Goal: Task Accomplishment & Management: Manage account settings

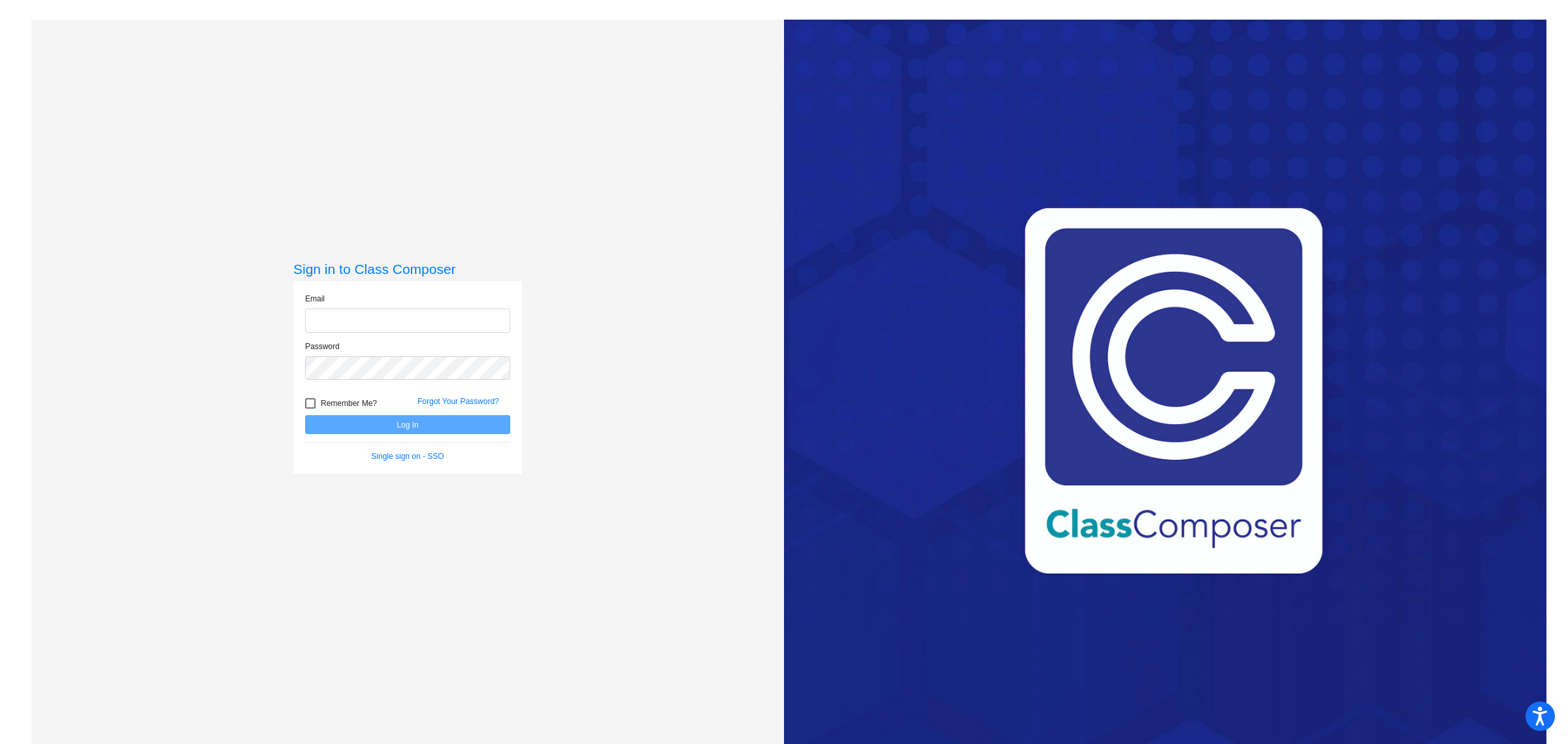
type input "[EMAIL_ADDRESS][DOMAIN_NAME]"
click at [405, 415] on button "Log In" at bounding box center [408, 424] width 205 height 19
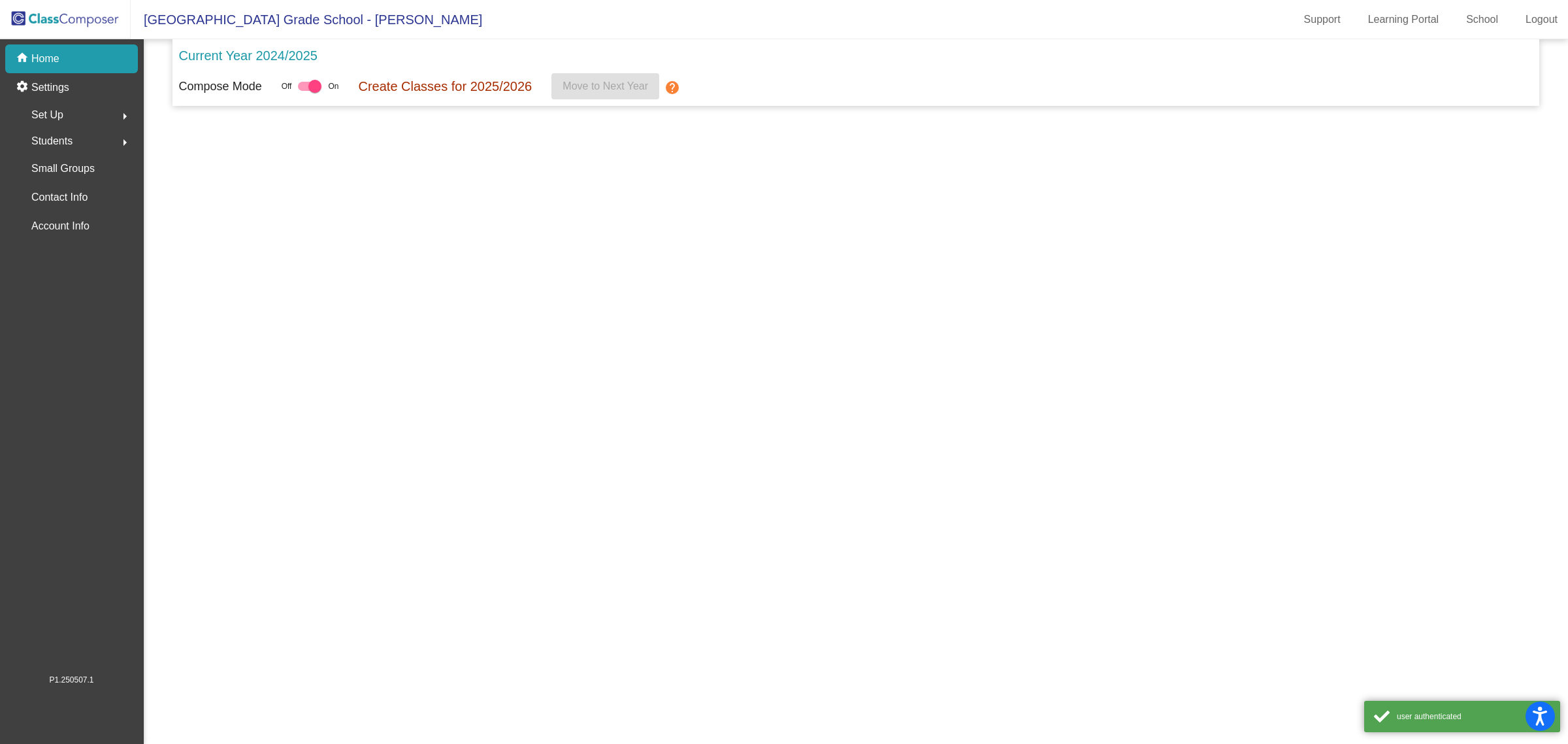
click at [404, 428] on mat-sidenav-content "Current Year 2024/2025 Compose Mode Off On Create Classes for 2025/2026 Move to…" at bounding box center [856, 392] width 1424 height 705
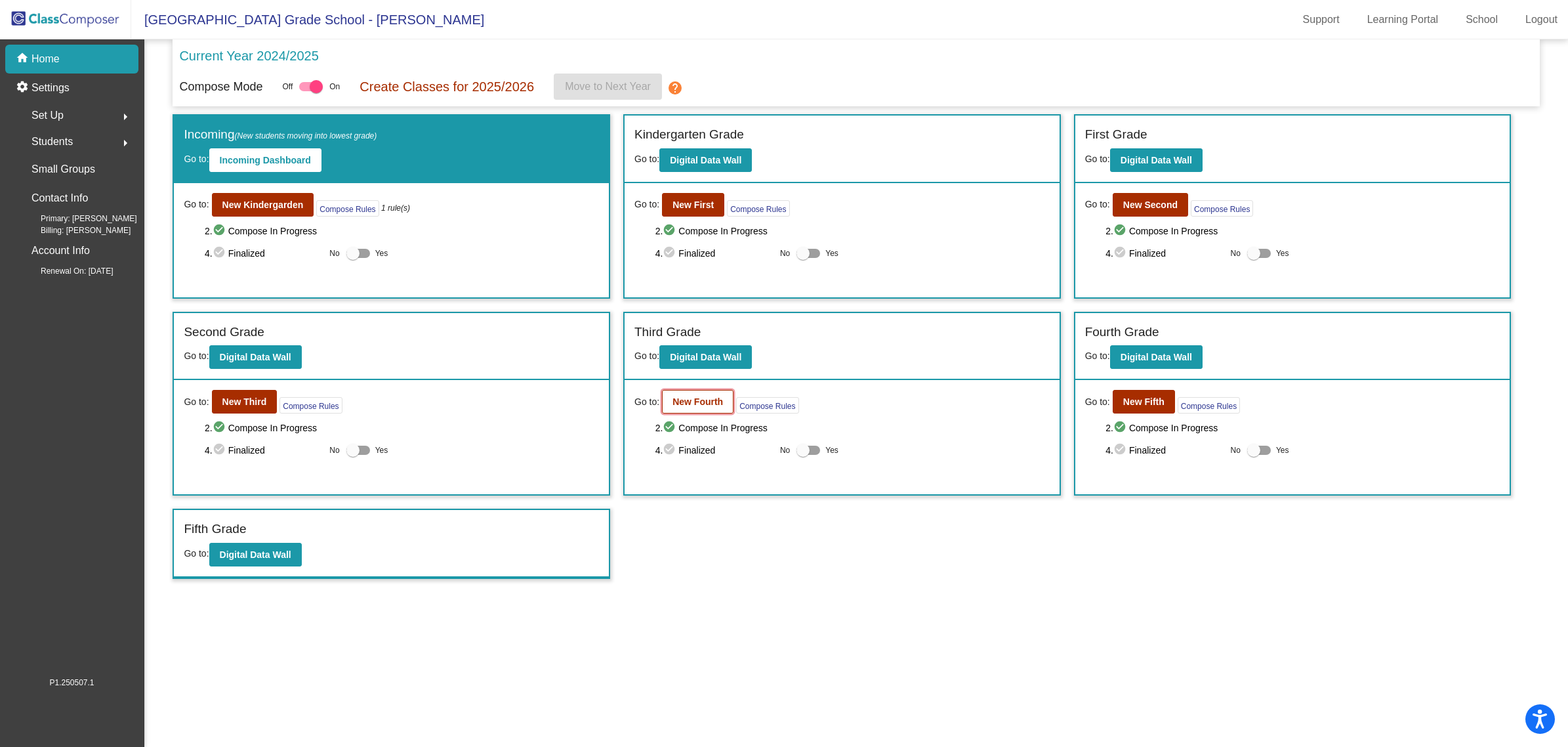
click at [694, 405] on b "New Fourth" at bounding box center [697, 402] width 50 height 11
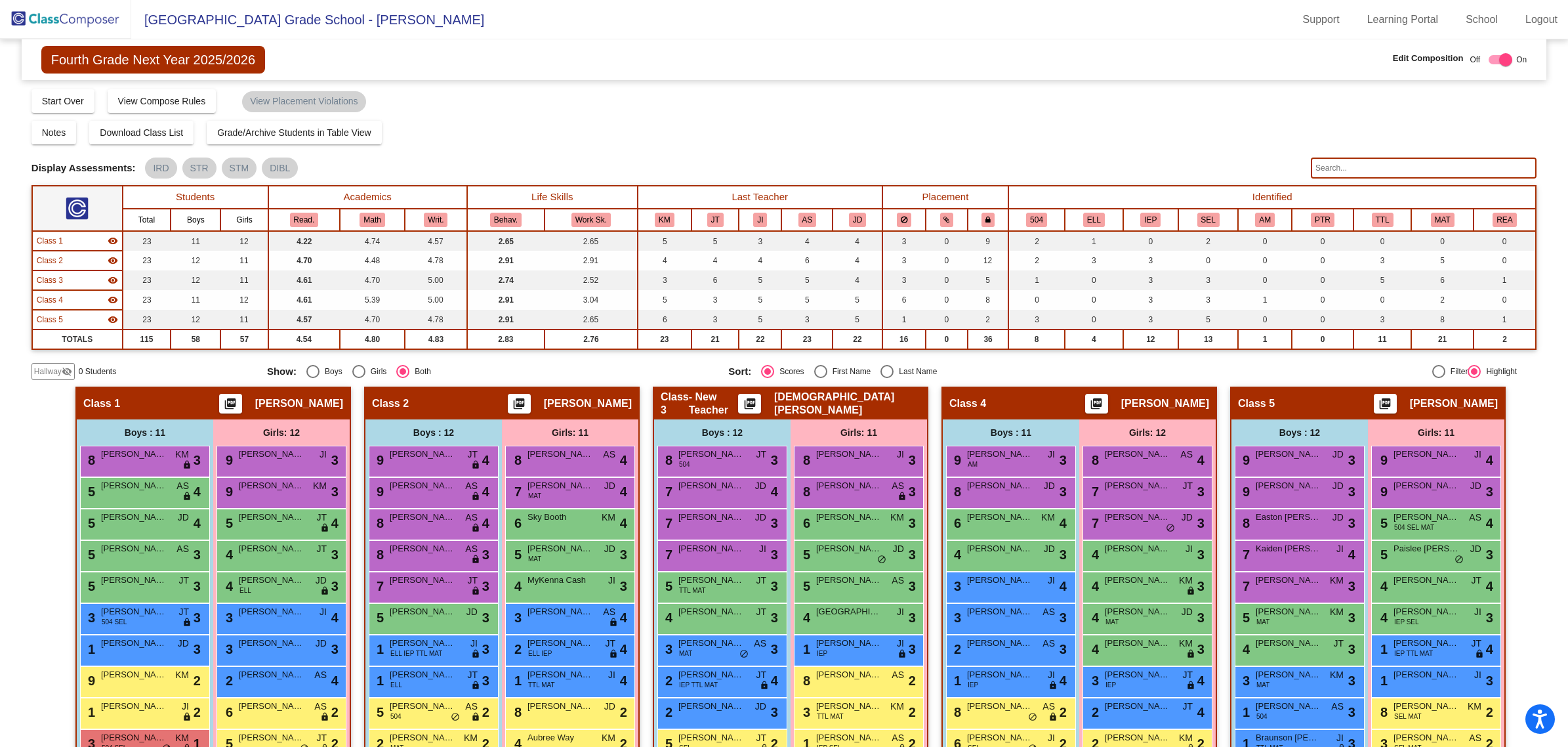
click at [37, 366] on span "Hallway" at bounding box center [48, 371] width 28 height 12
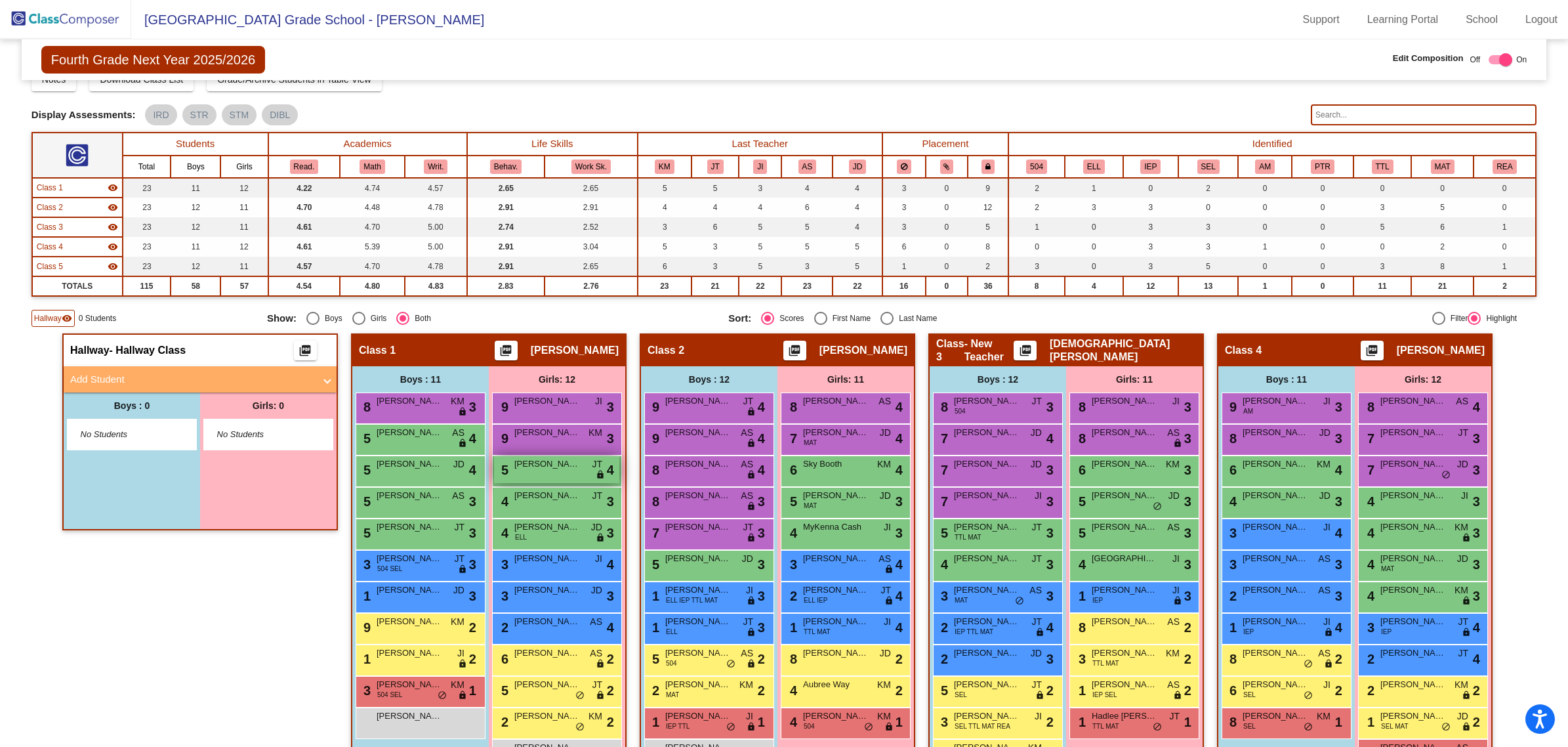
scroll to position [82, 0]
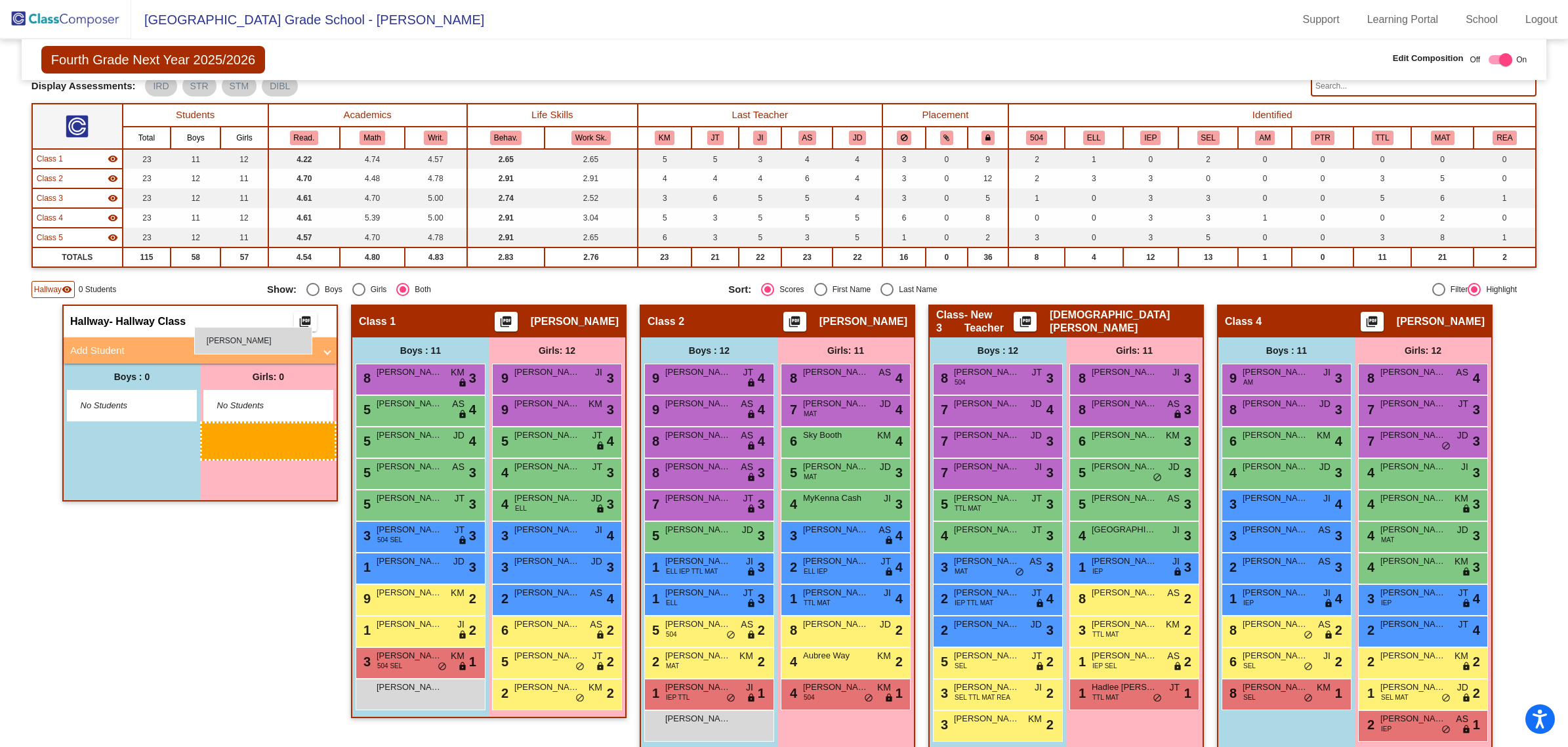
drag, startPoint x: 536, startPoint y: 723, endPoint x: 194, endPoint y: 327, distance: 523.2
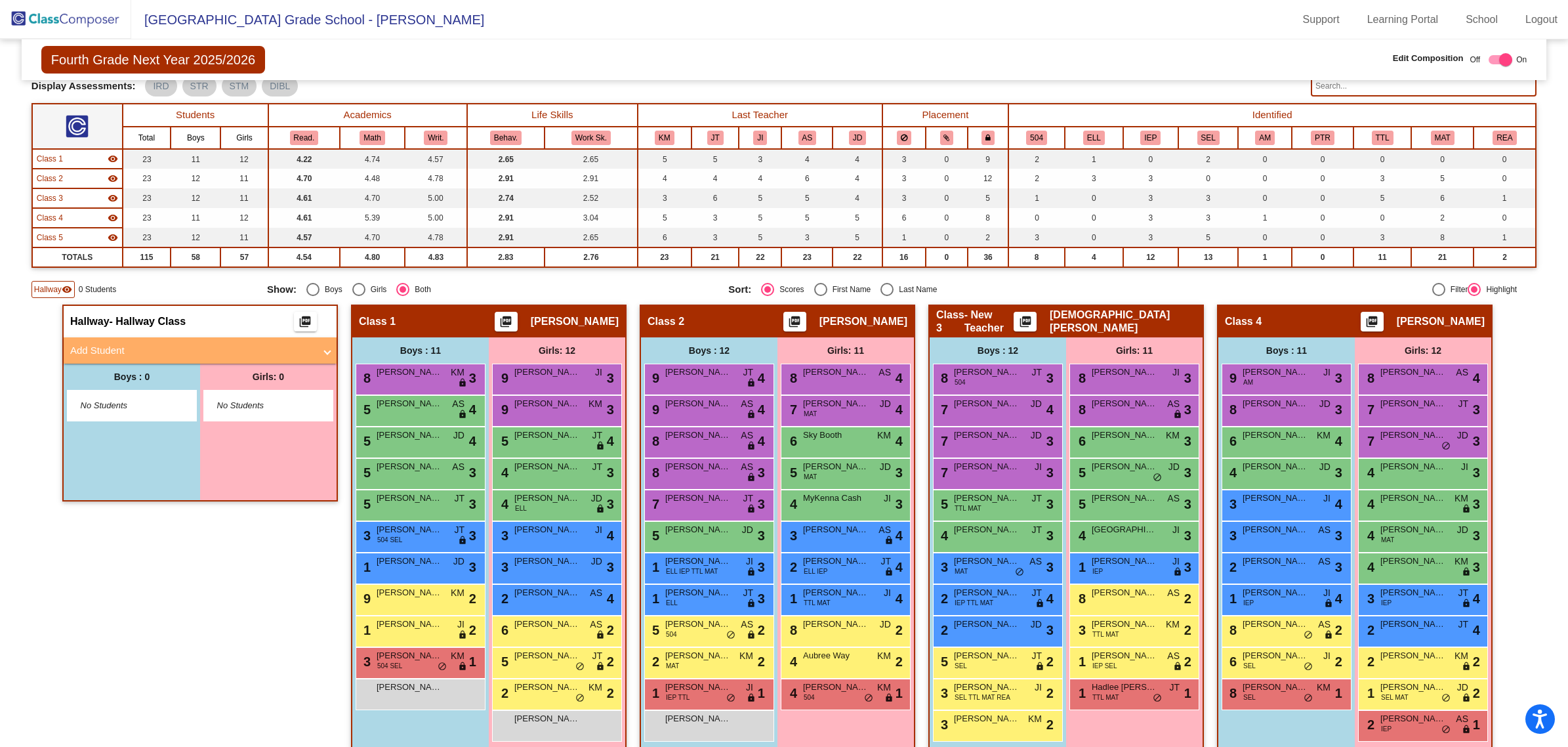
scroll to position [1, 0]
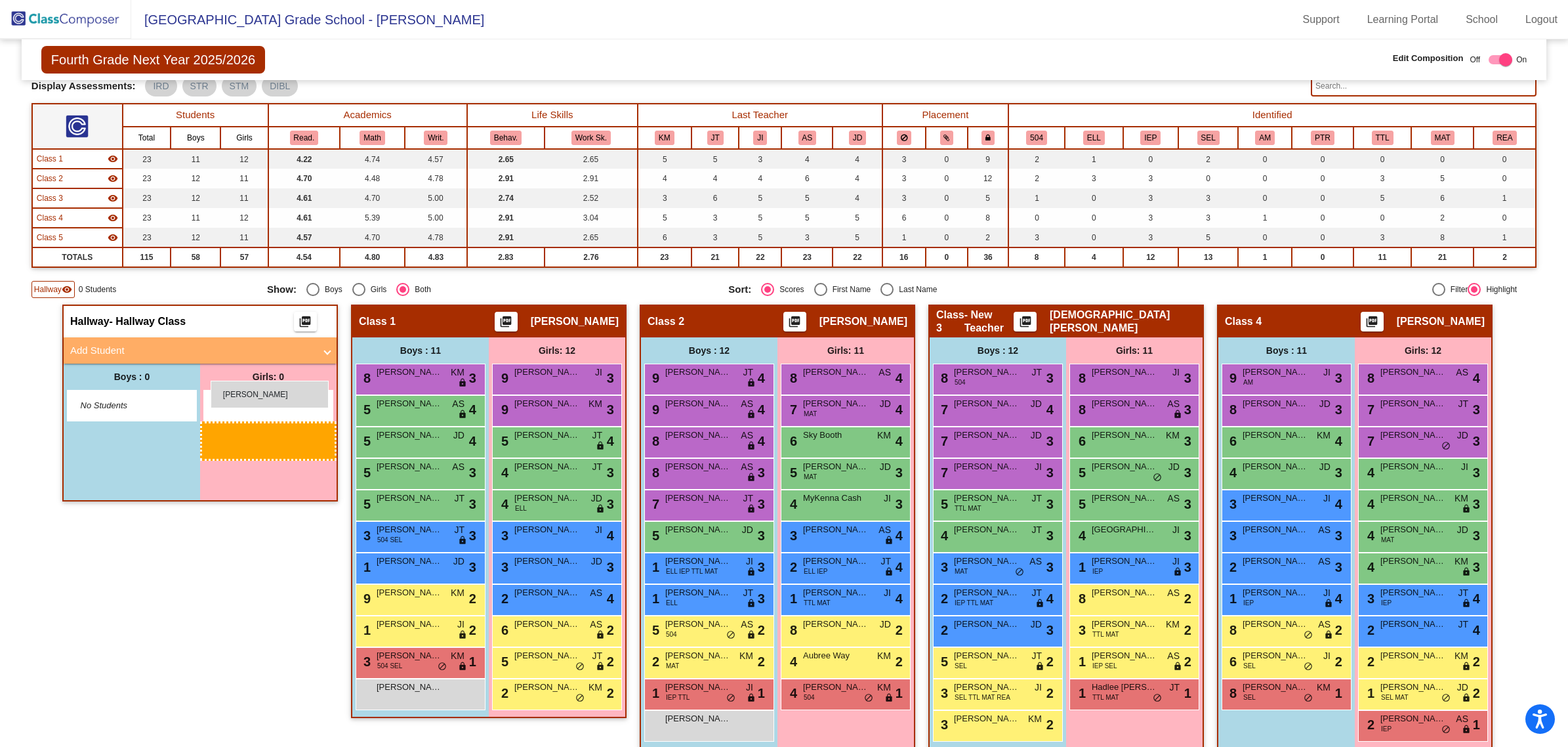
drag, startPoint x: 546, startPoint y: 722, endPoint x: 211, endPoint y: 381, distance: 478.0
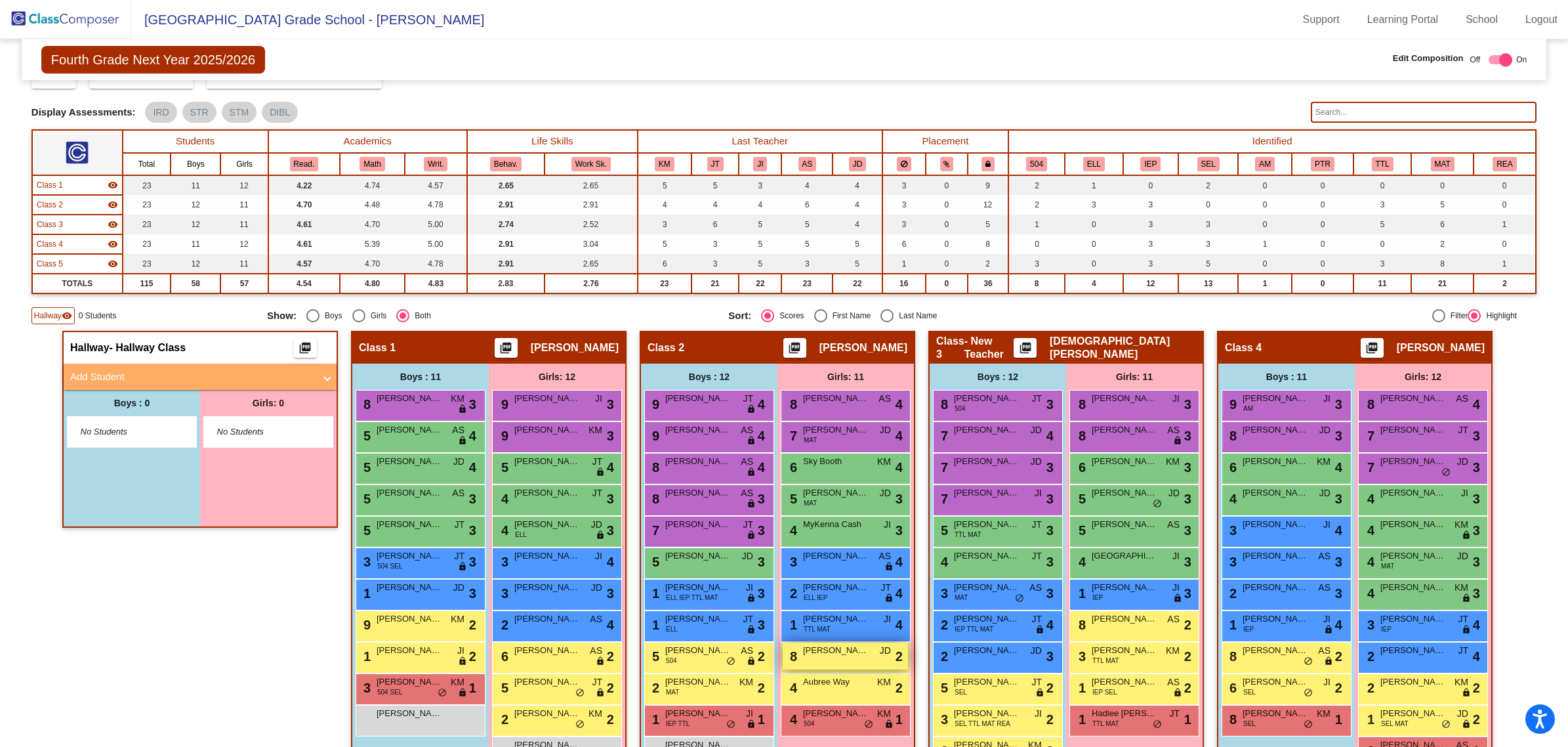
scroll to position [82, 0]
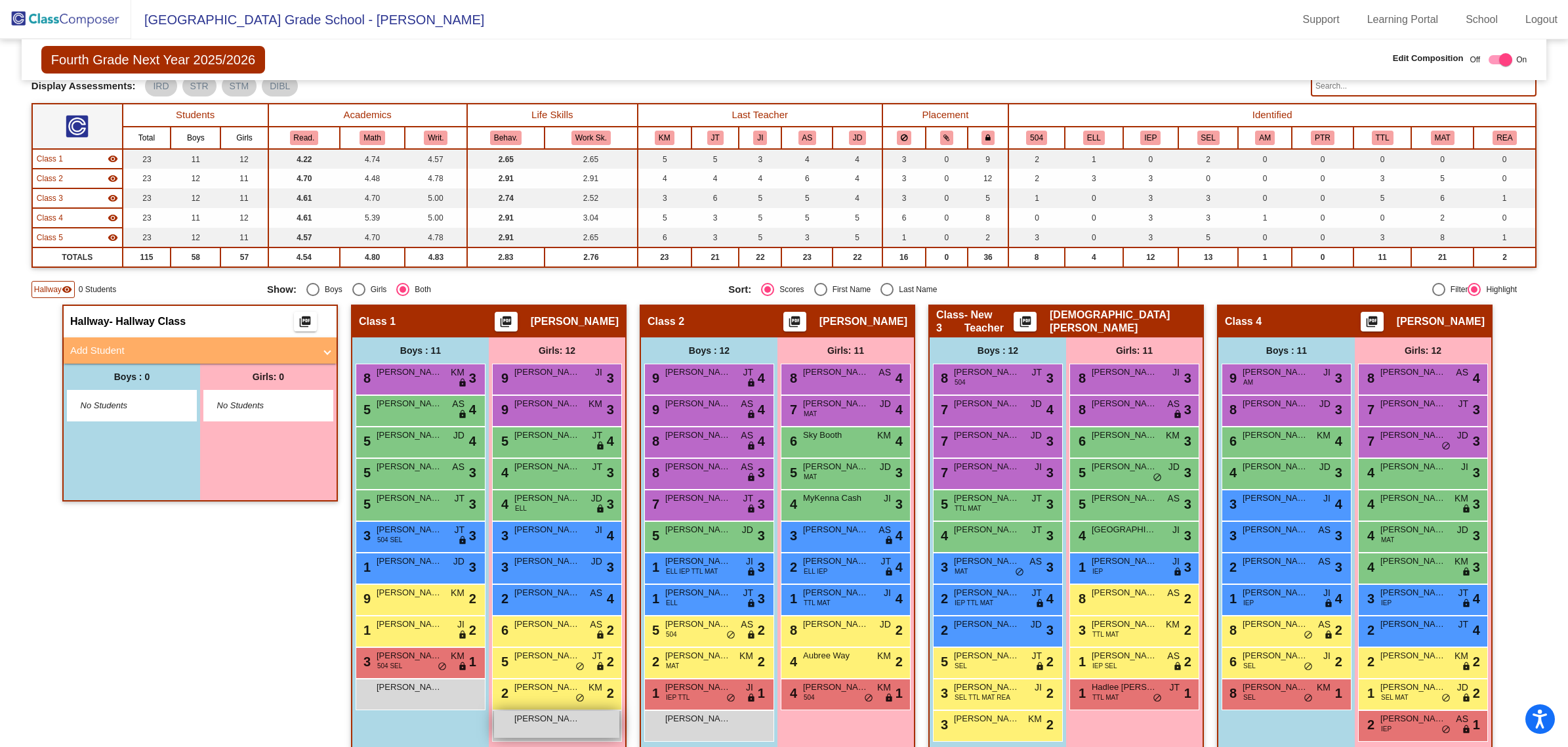
click at [535, 713] on span "[PERSON_NAME]" at bounding box center [547, 718] width 66 height 13
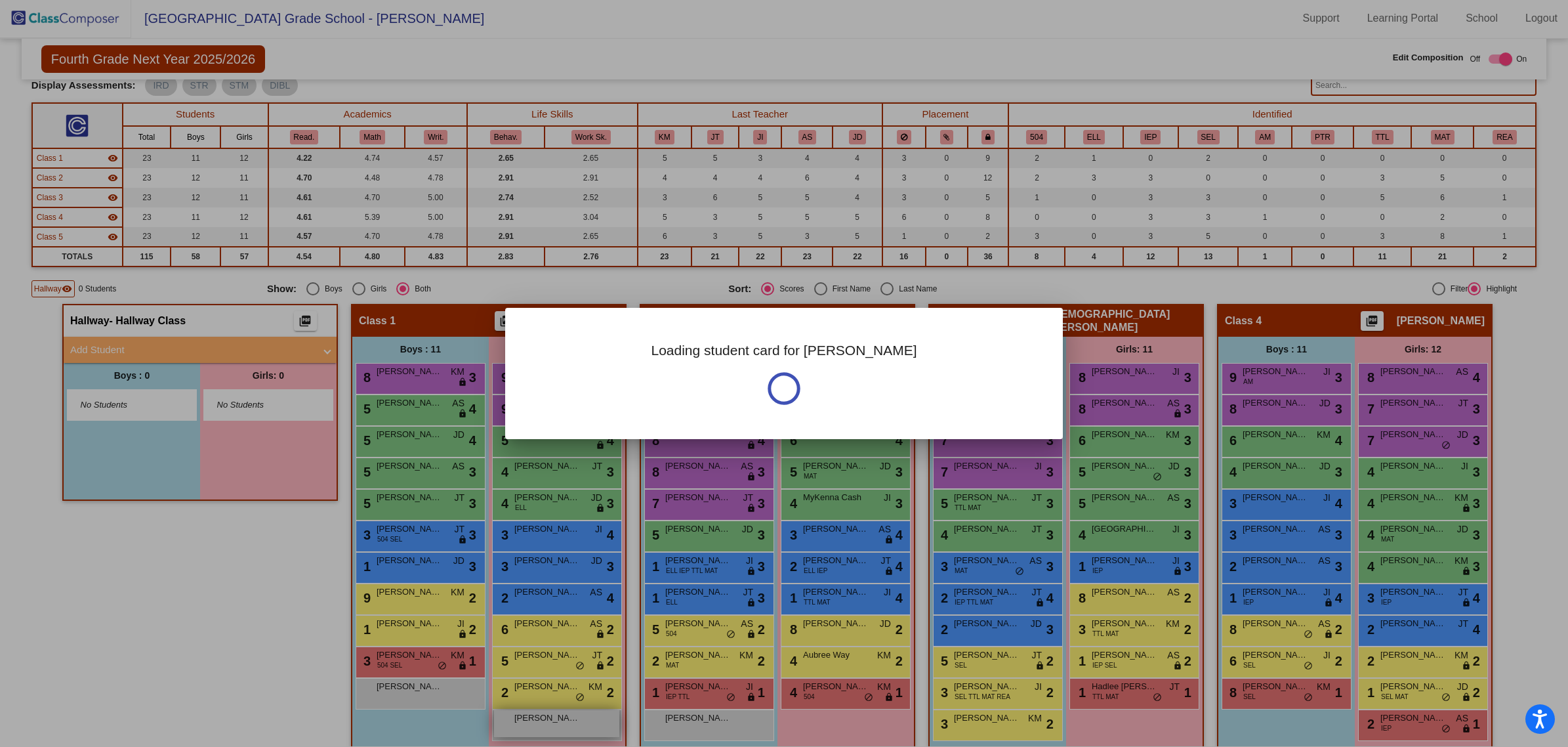
scroll to position [0, 0]
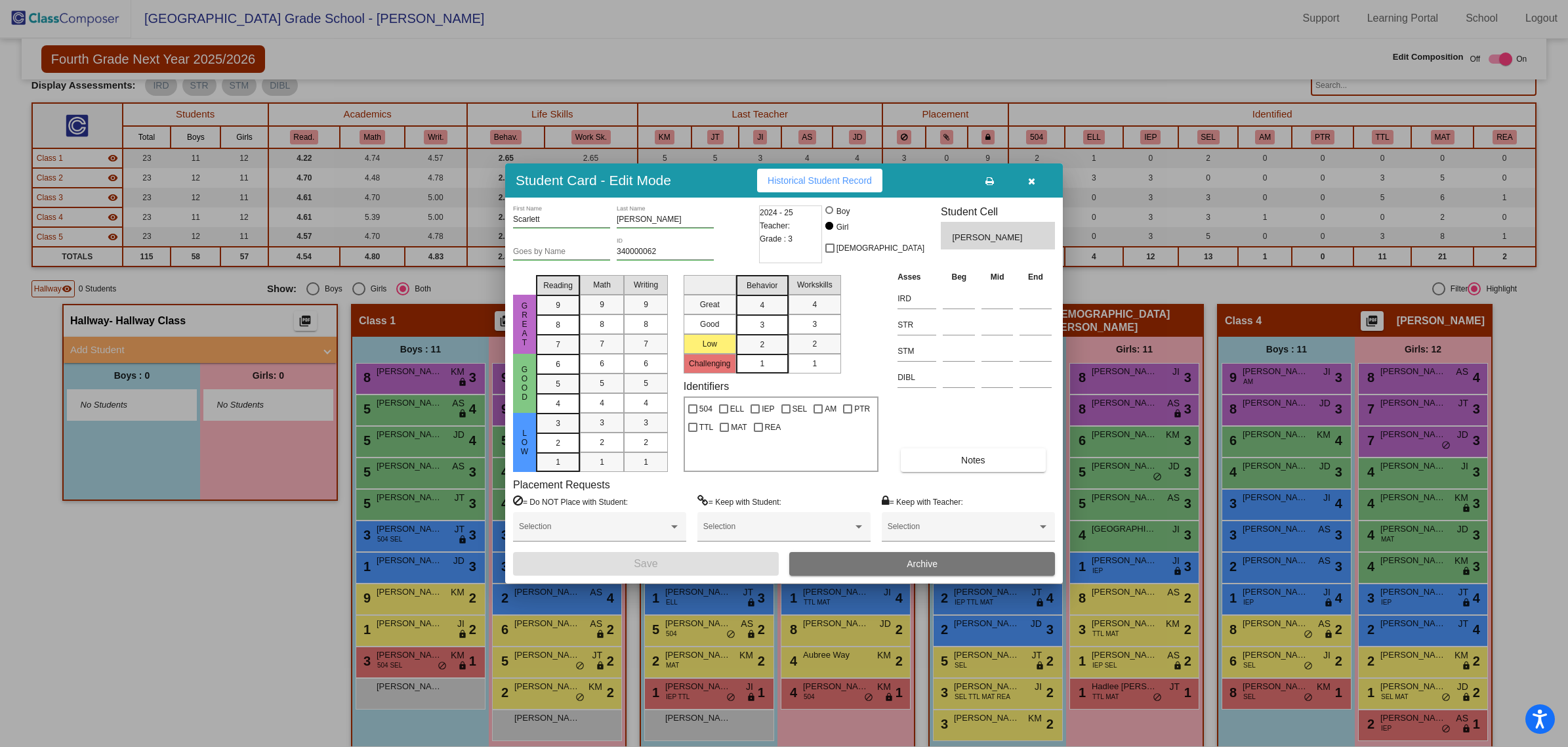
click at [1026, 176] on button "button" at bounding box center [1031, 180] width 42 height 24
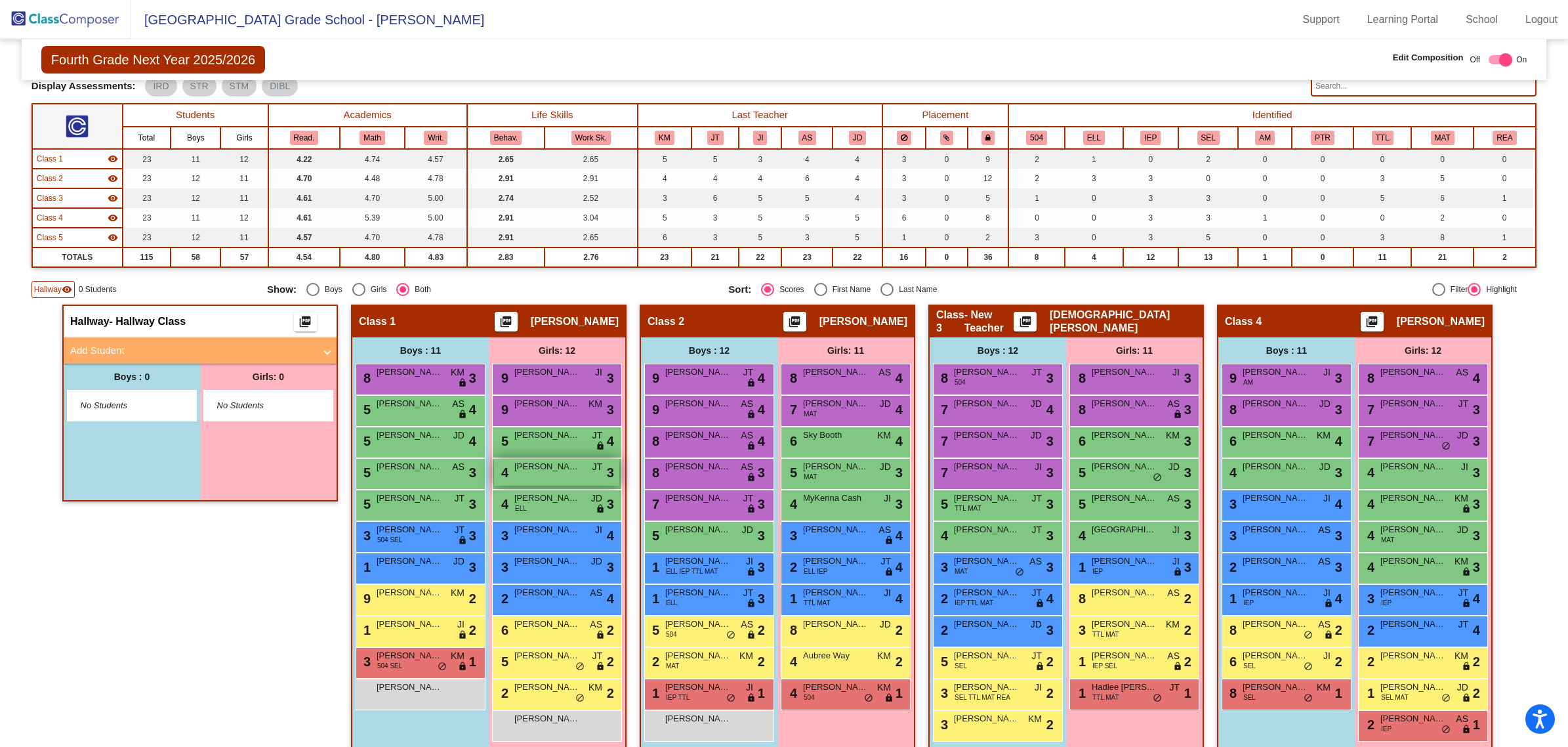
scroll to position [1, 0]
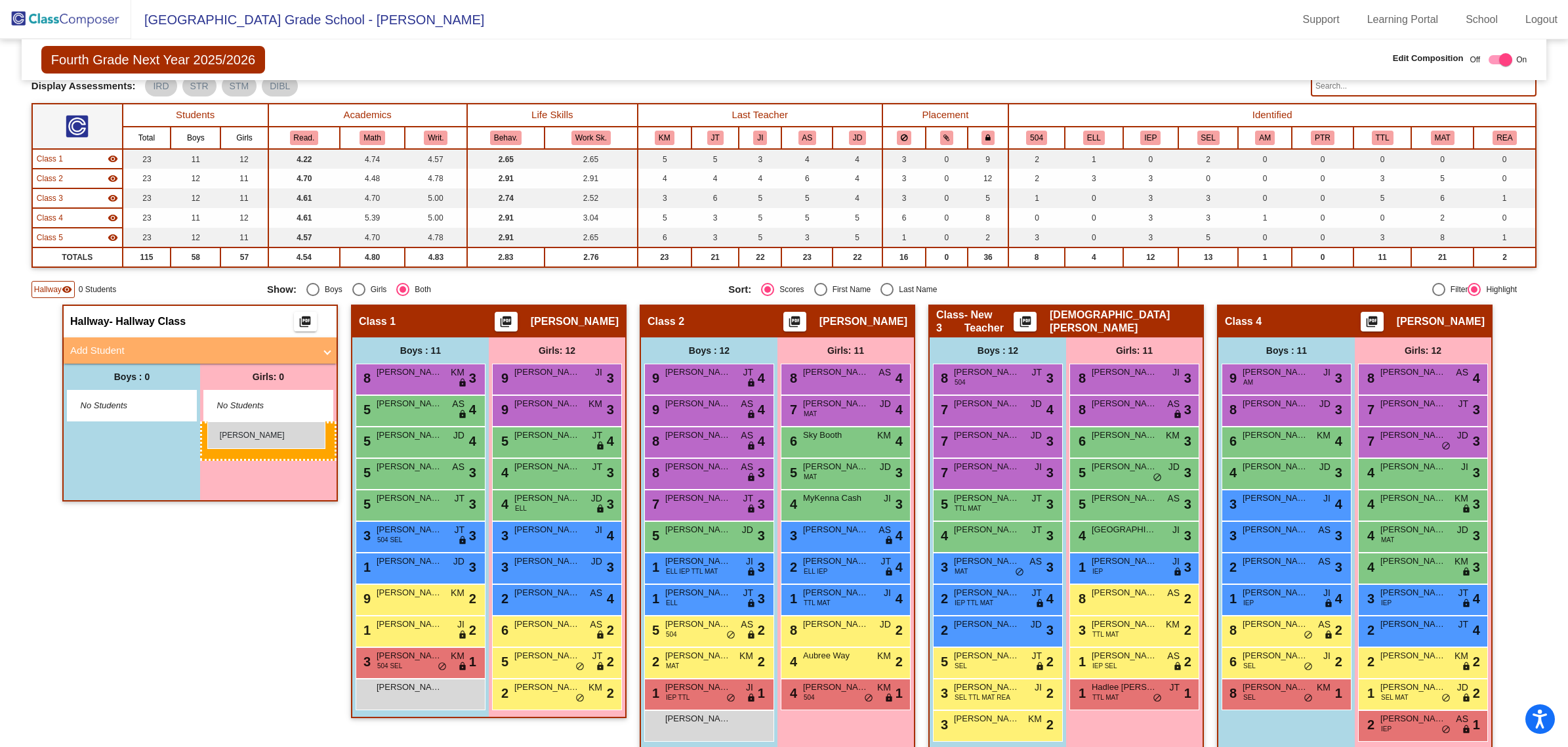
drag, startPoint x: 529, startPoint y: 721, endPoint x: 207, endPoint y: 421, distance: 440.1
click at [67, 6] on img at bounding box center [66, 19] width 131 height 39
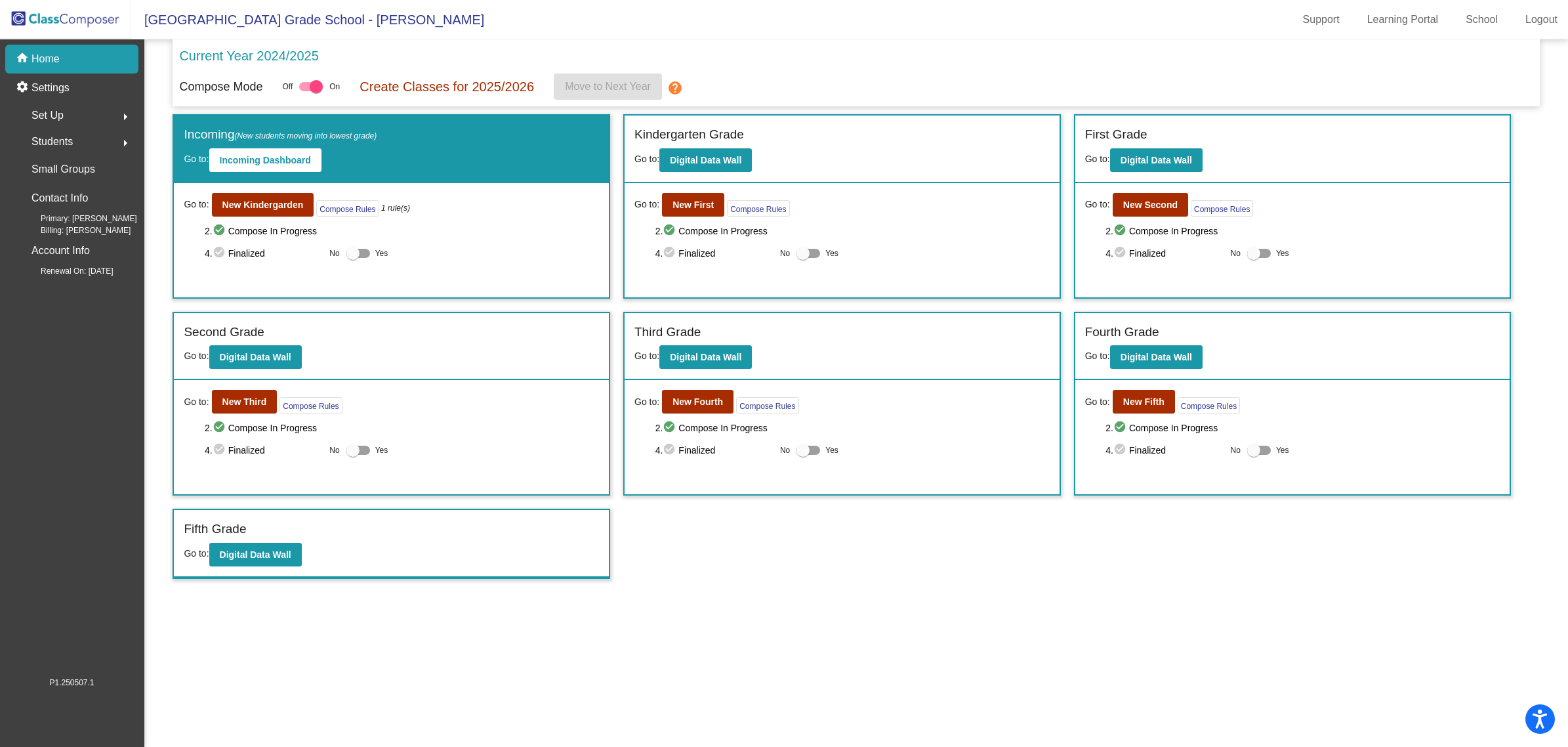
click at [56, 136] on span "Students" at bounding box center [53, 142] width 42 height 19
click at [54, 200] on p "Hallway" at bounding box center [49, 198] width 35 height 15
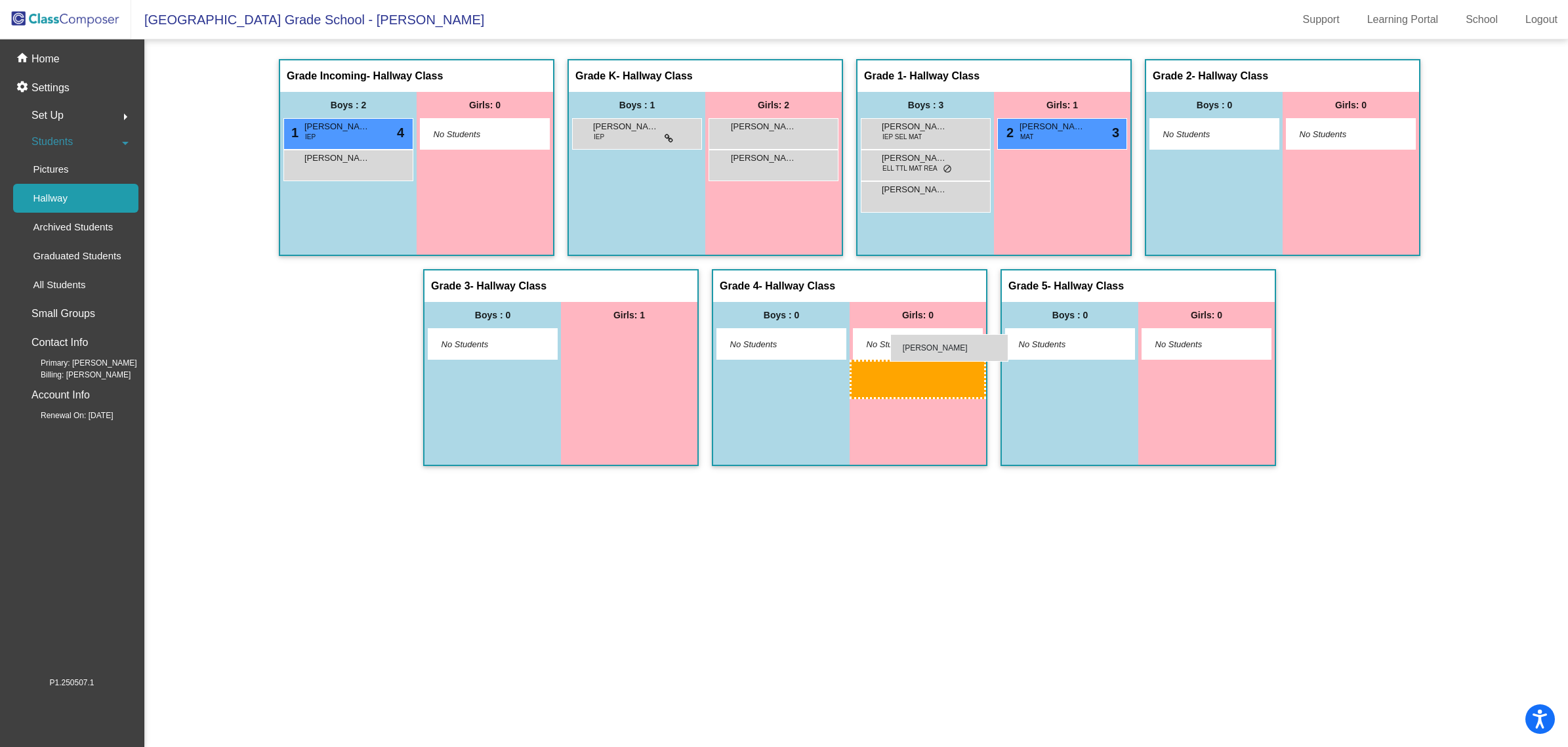
drag, startPoint x: 631, startPoint y: 347, endPoint x: 891, endPoint y: 334, distance: 260.3
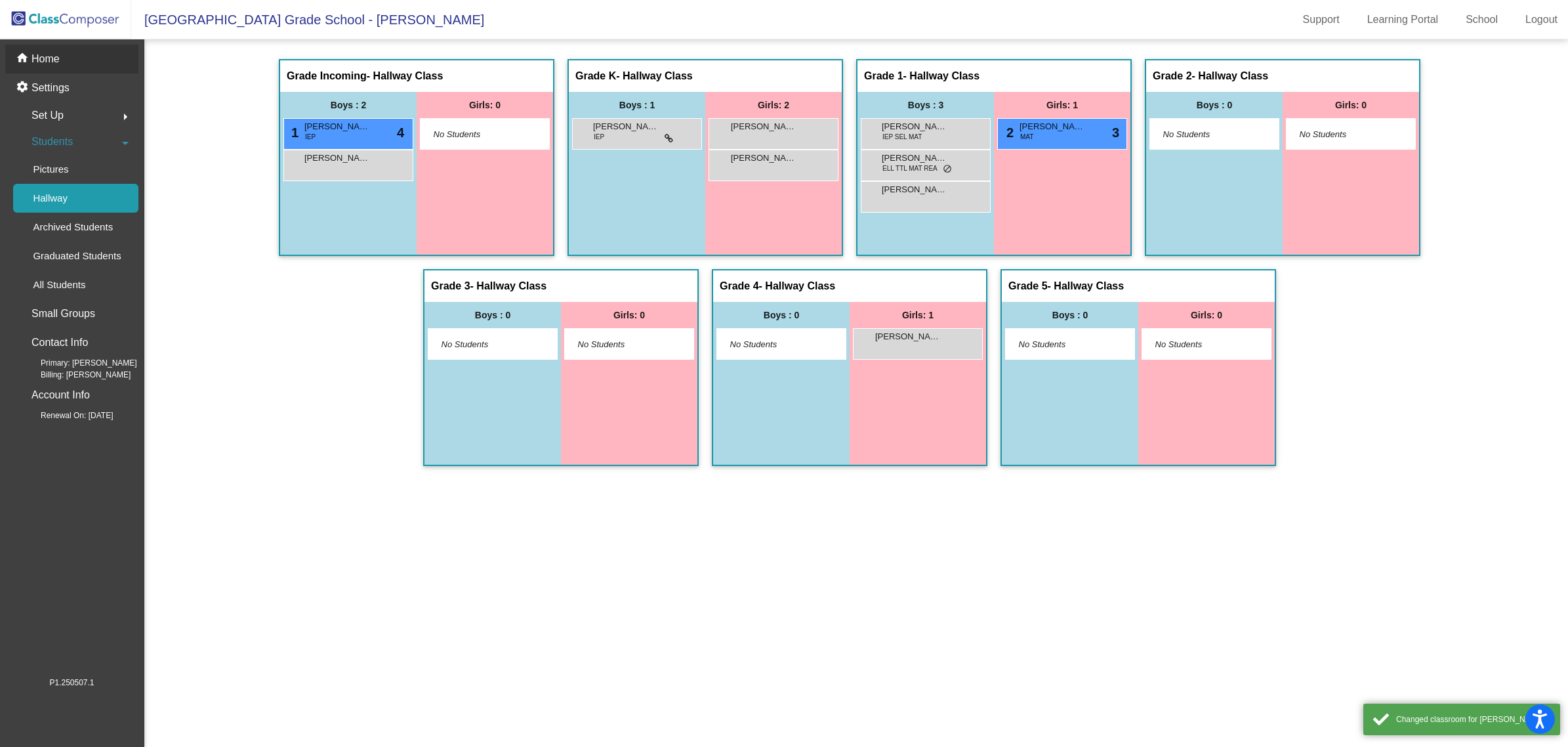
click at [56, 53] on p "Home" at bounding box center [46, 59] width 29 height 15
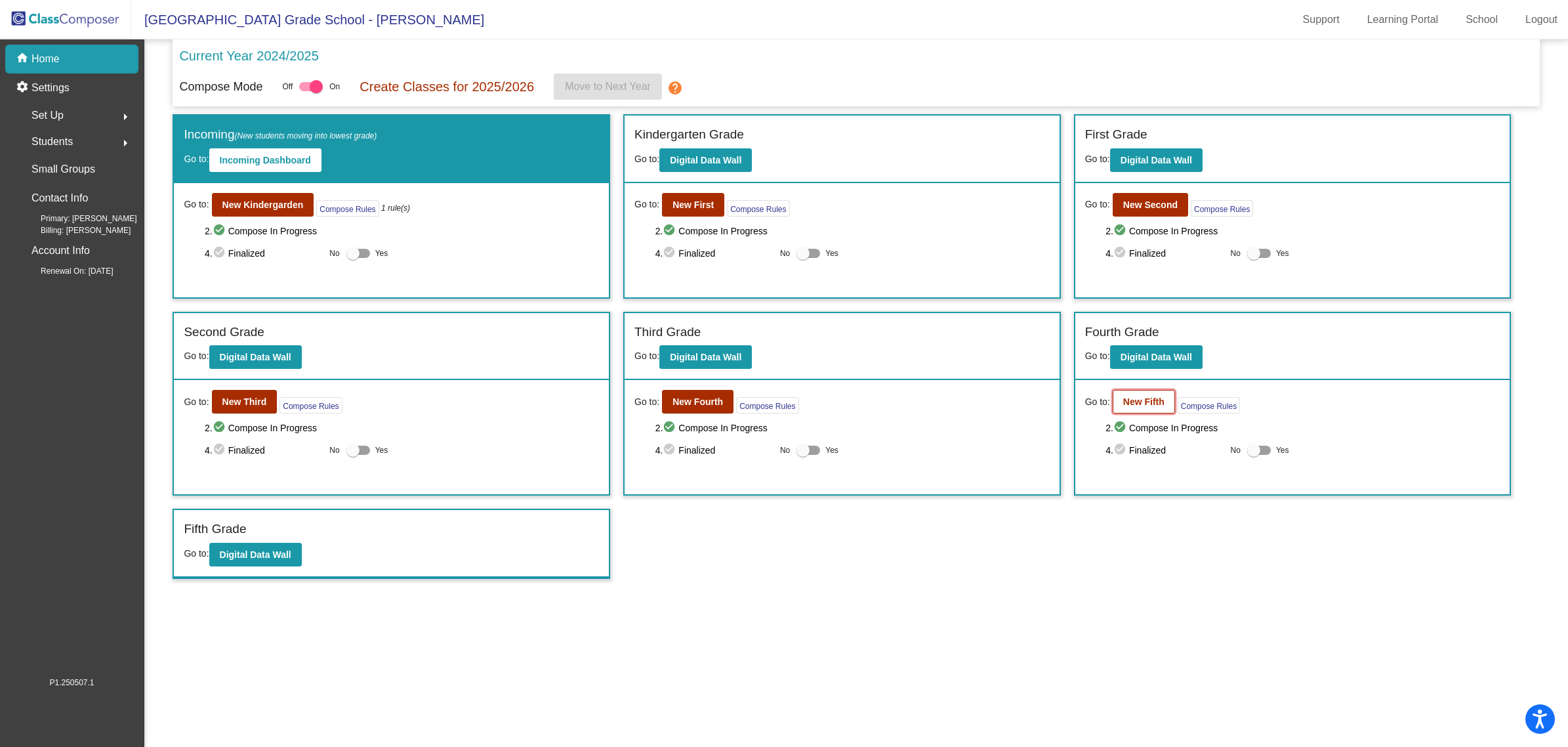
click at [1143, 399] on b "New Fifth" at bounding box center [1144, 402] width 42 height 11
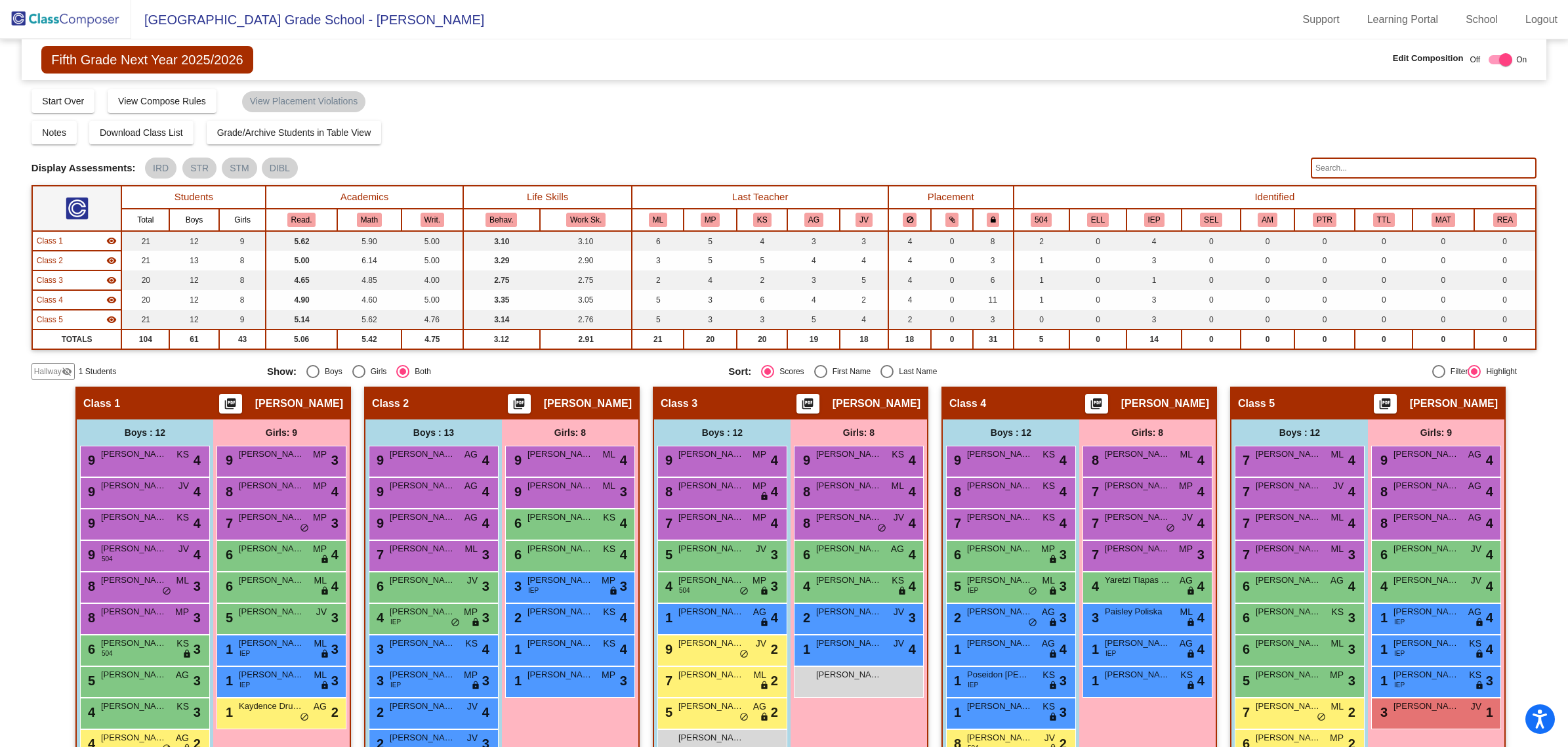
click at [62, 371] on mat-icon "visibility_off" at bounding box center [67, 372] width 11 height 11
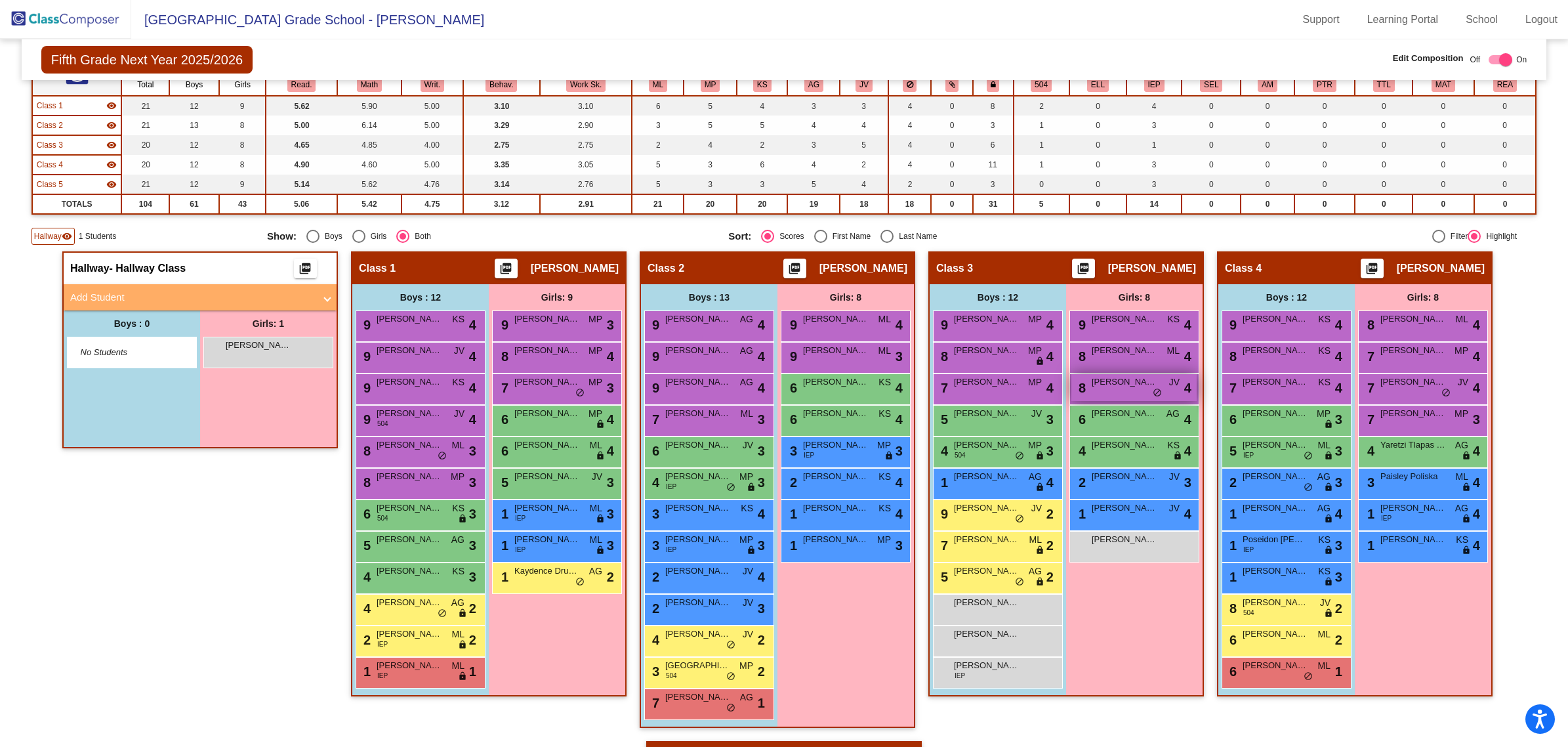
scroll to position [164, 0]
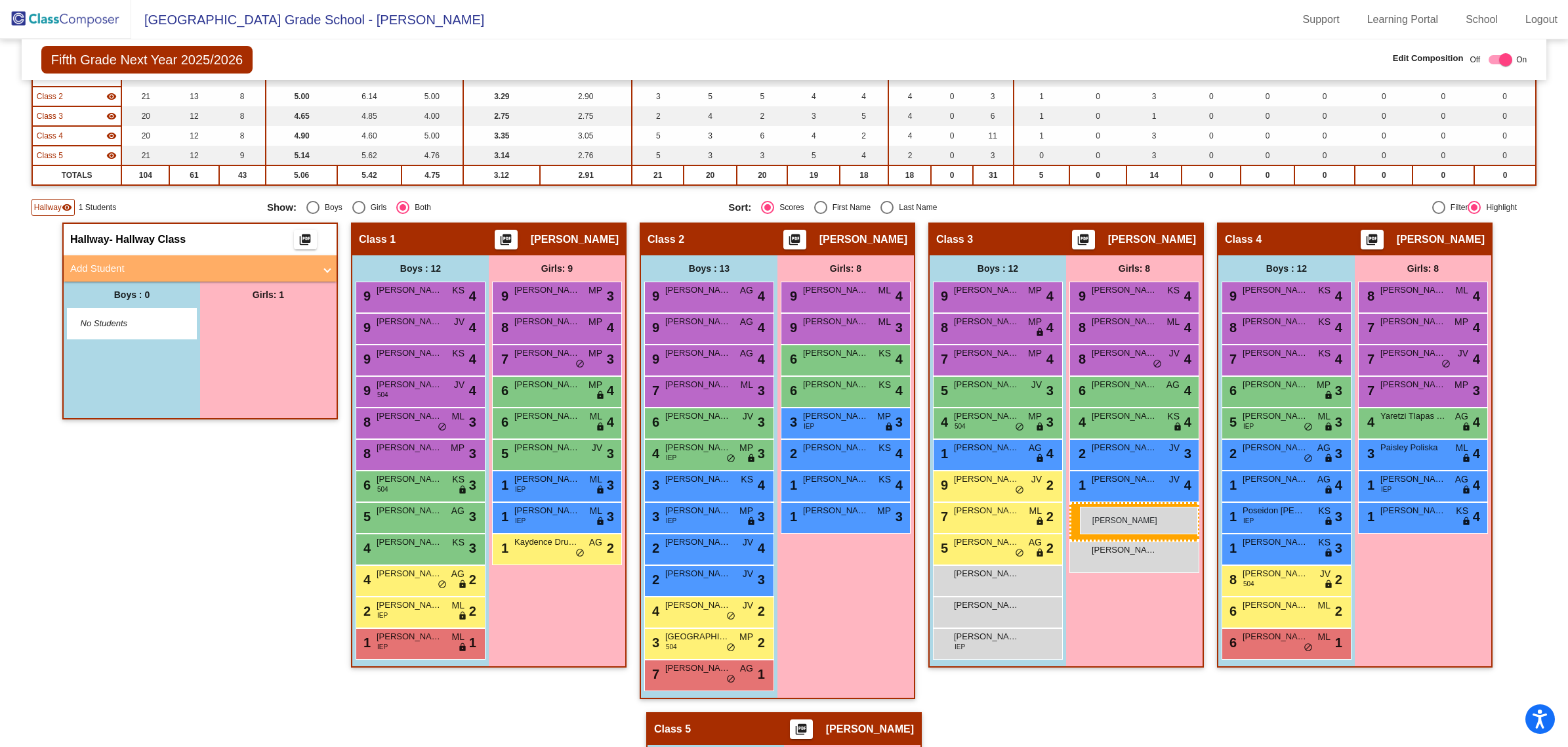
drag, startPoint x: 270, startPoint y: 327, endPoint x: 1080, endPoint y: 507, distance: 829.8
